Goal: Transaction & Acquisition: Purchase product/service

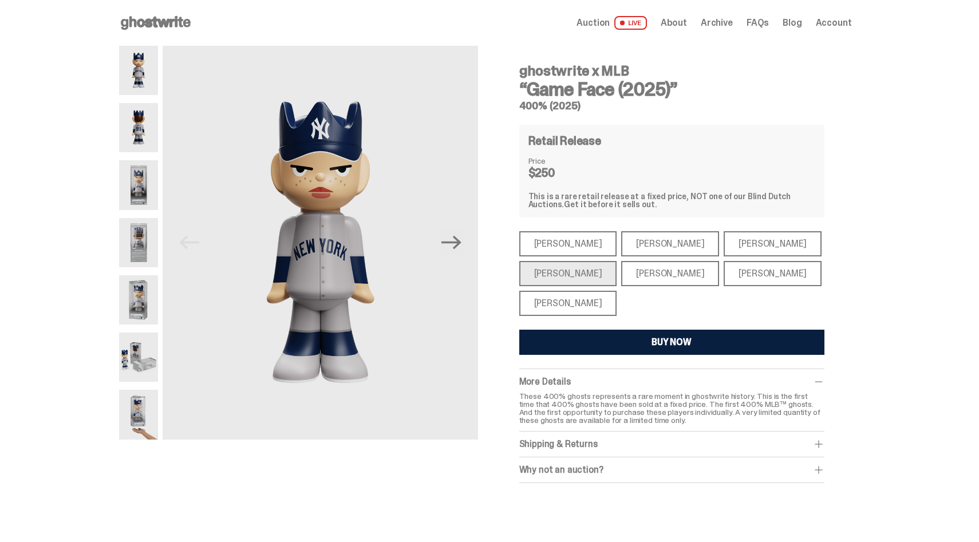
click at [565, 306] on div "[PERSON_NAME]" at bounding box center [568, 303] width 98 height 25
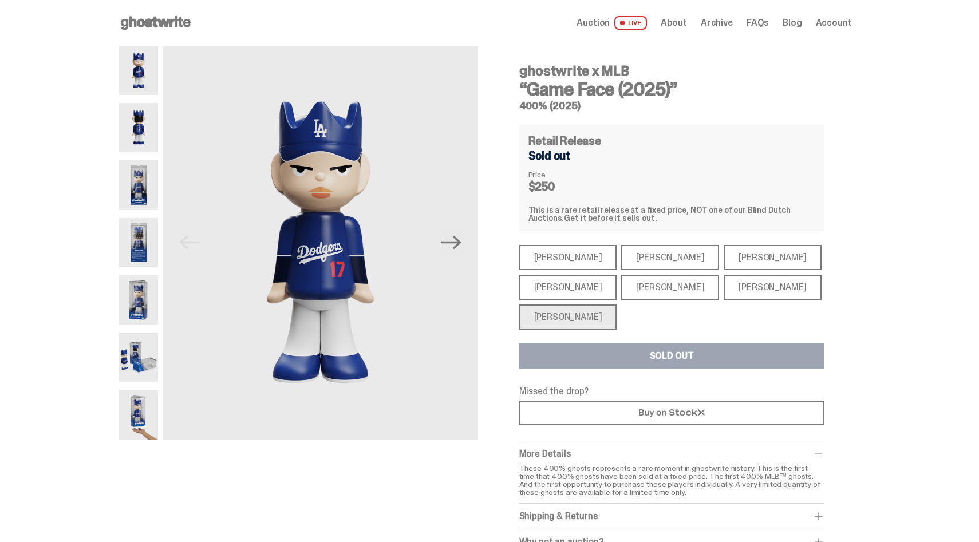
click at [561, 279] on div "[PERSON_NAME]" at bounding box center [568, 287] width 98 height 25
